Goal: Navigation & Orientation: Find specific page/section

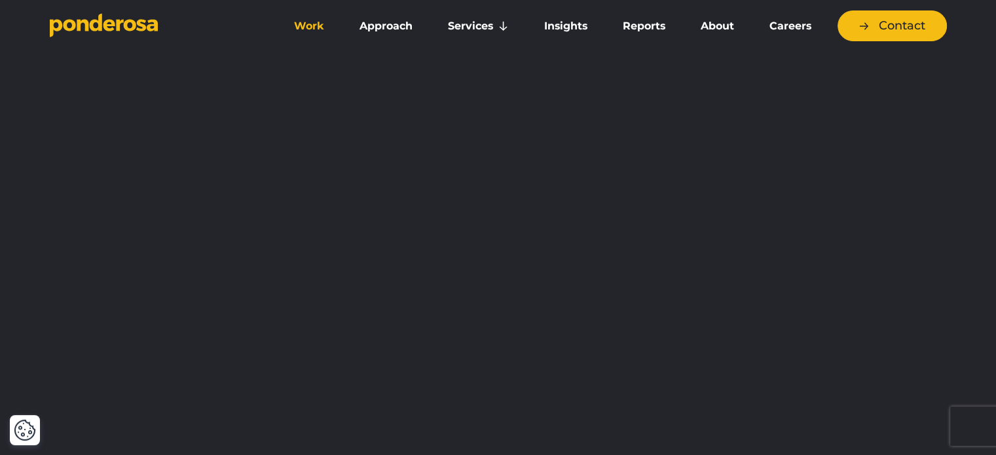
click at [309, 28] on link "Work" at bounding box center [309, 25] width 60 height 27
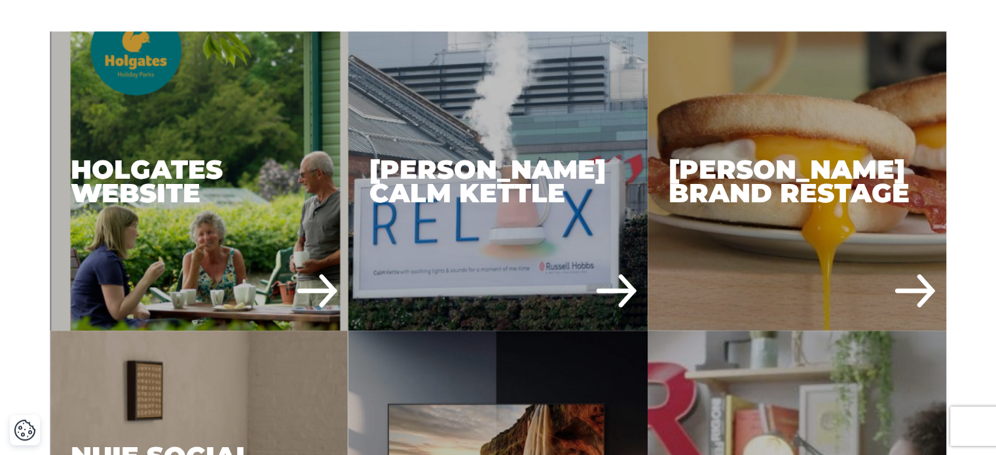
scroll to position [719, 0]
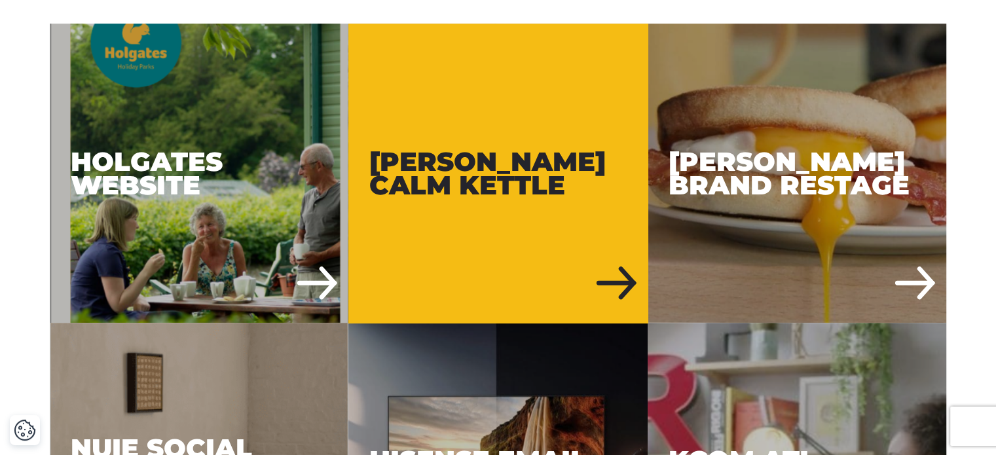
click at [539, 183] on div "Russell Hobbs Calm Kettle" at bounding box center [497, 173] width 299 height 299
